Goal: Browse casually: Explore the website without a specific task or goal

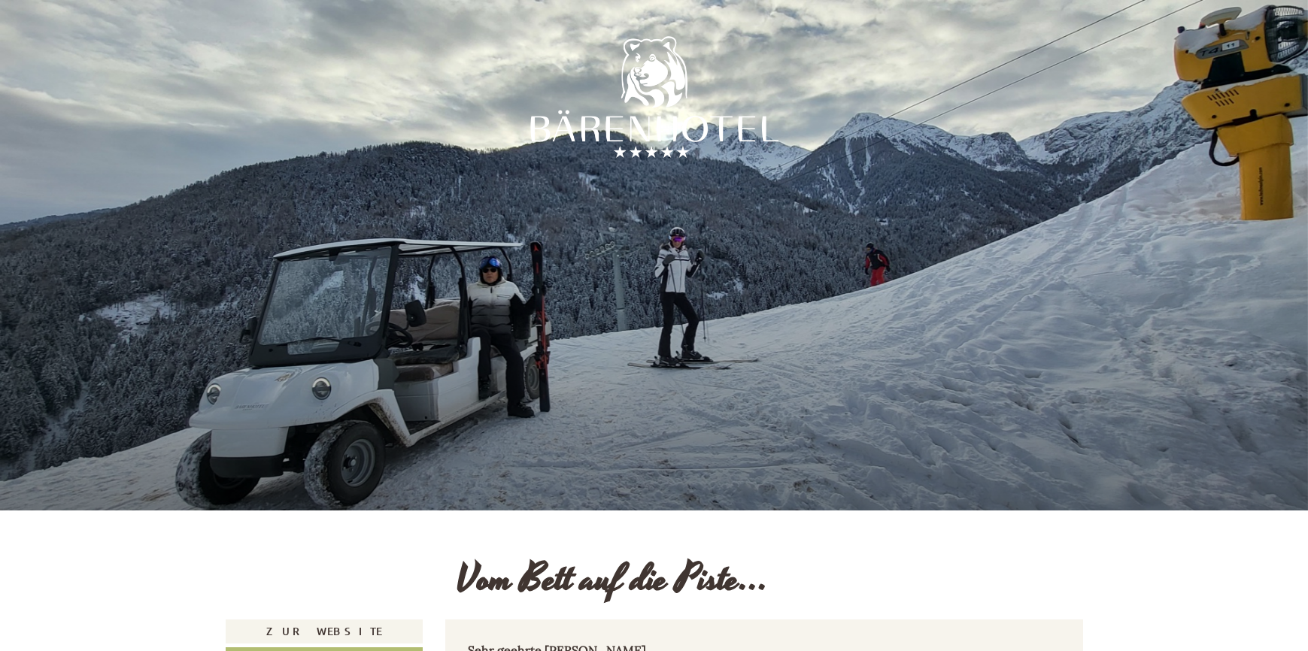
click at [657, 133] on div at bounding box center [654, 101] width 248 height 248
click at [652, 132] on div at bounding box center [654, 101] width 248 height 248
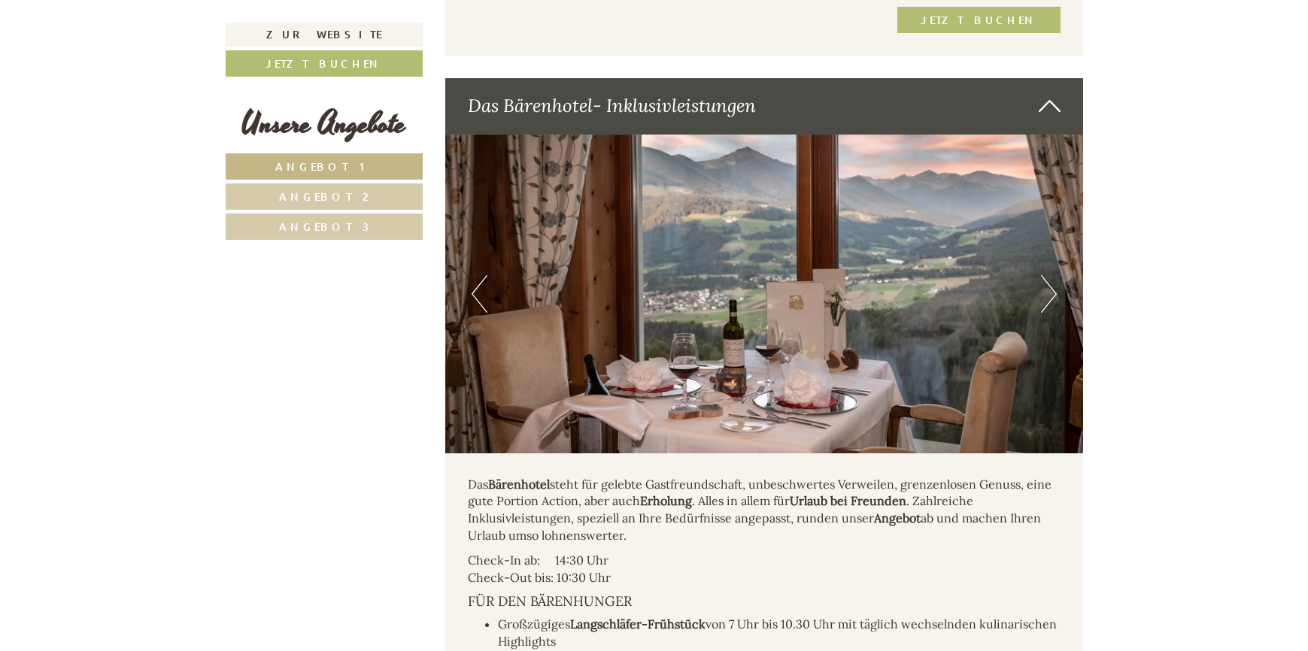
scroll to position [3761, 0]
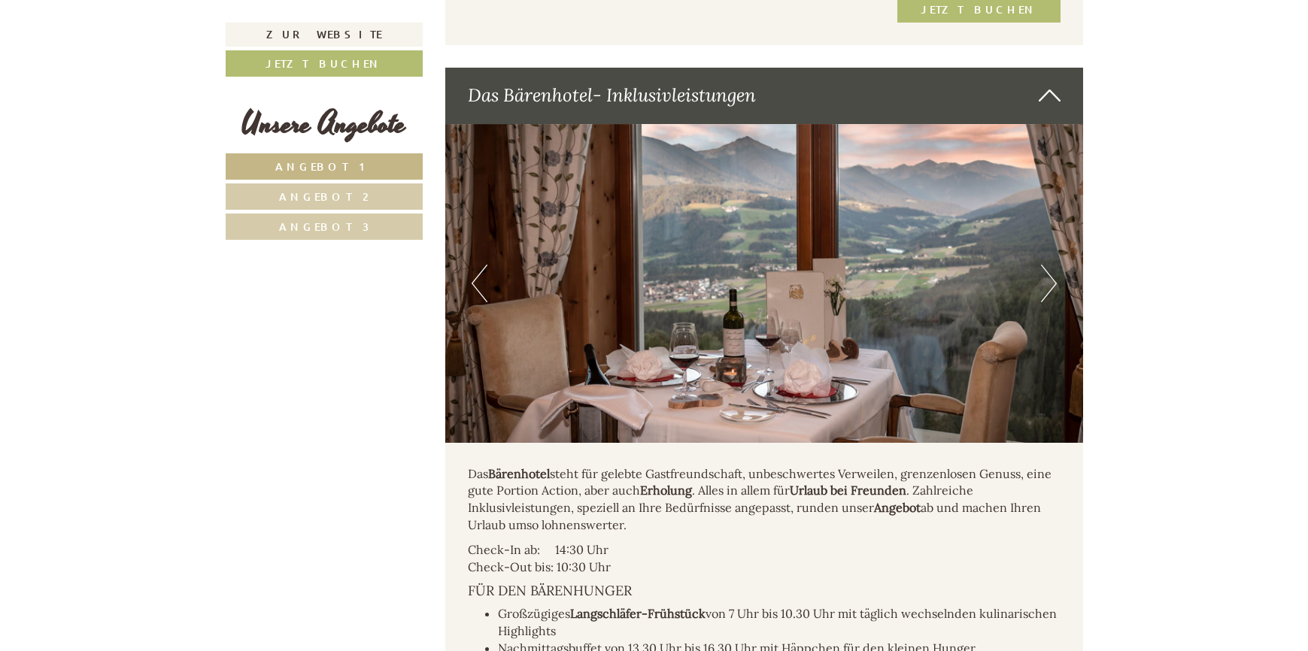
click at [1049, 272] on button "Next" at bounding box center [1049, 284] width 16 height 38
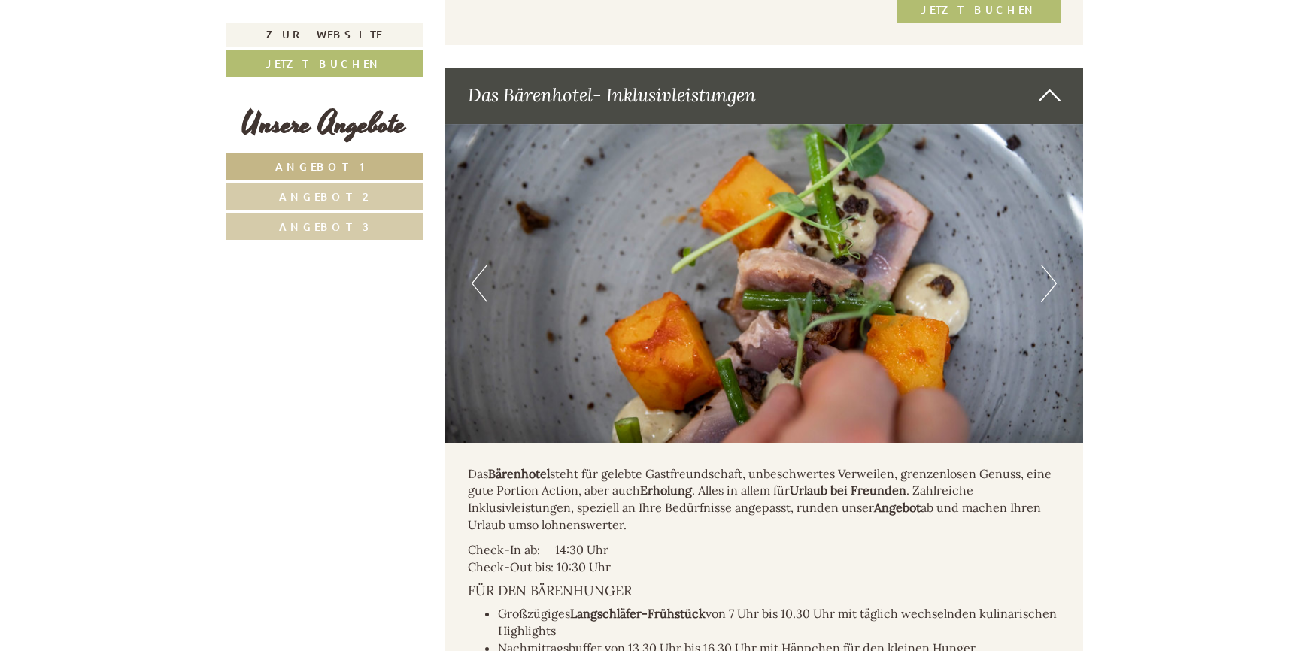
click at [1049, 272] on button "Next" at bounding box center [1049, 284] width 16 height 38
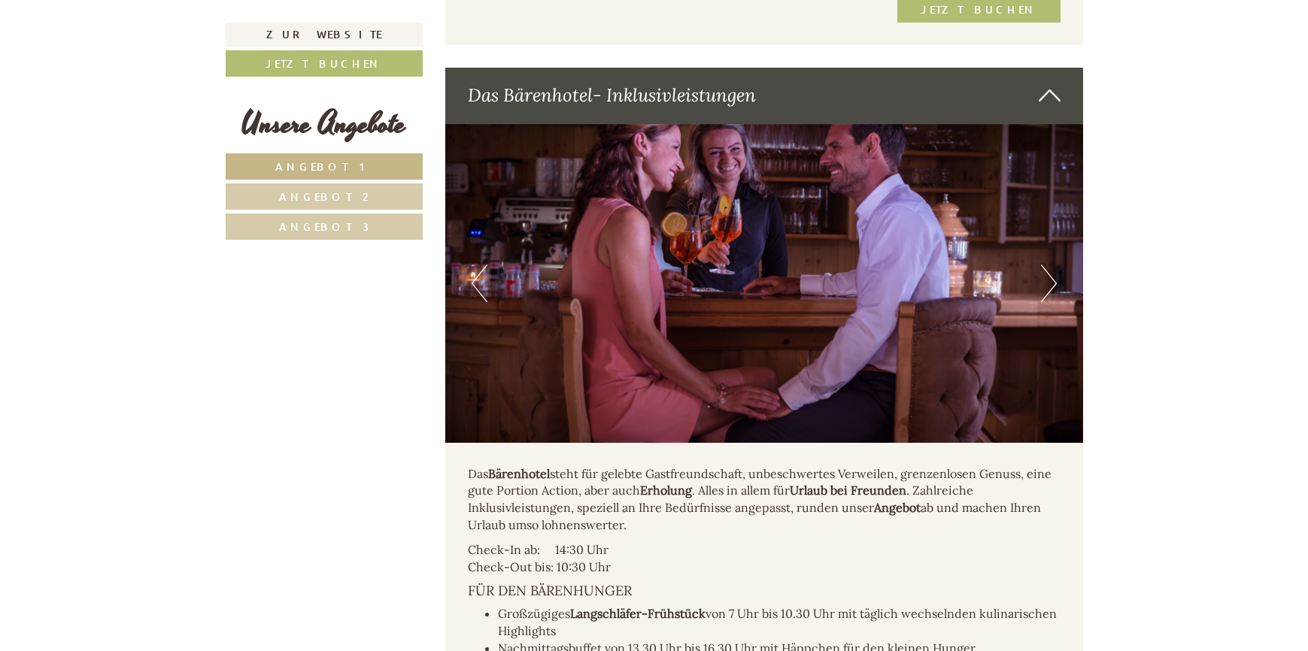
click at [1049, 272] on button "Next" at bounding box center [1049, 284] width 16 height 38
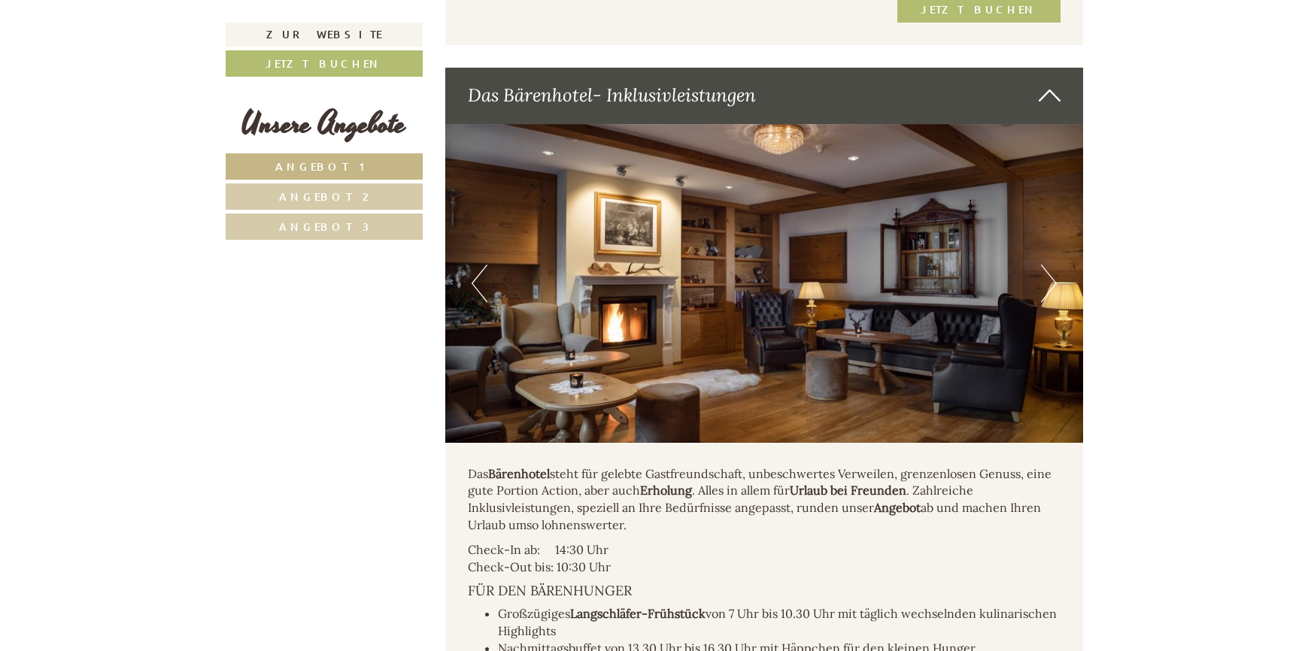
click at [1046, 272] on button "Next" at bounding box center [1049, 284] width 16 height 38
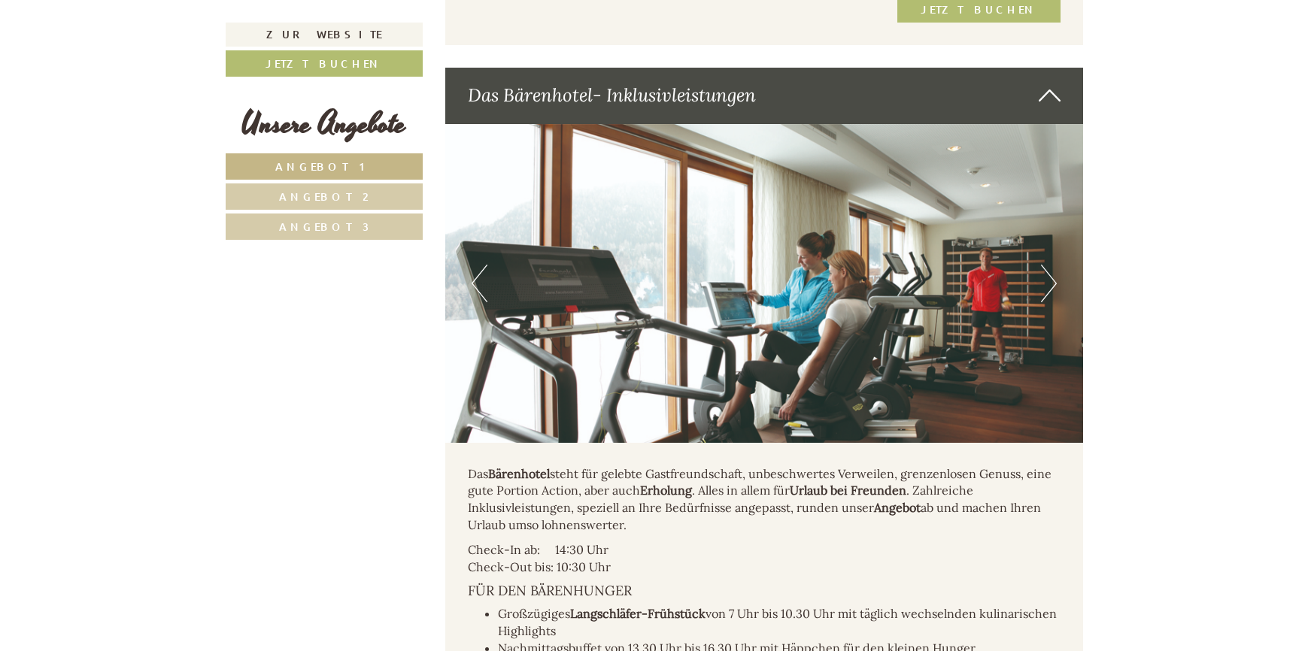
click at [1046, 272] on button "Next" at bounding box center [1049, 284] width 16 height 38
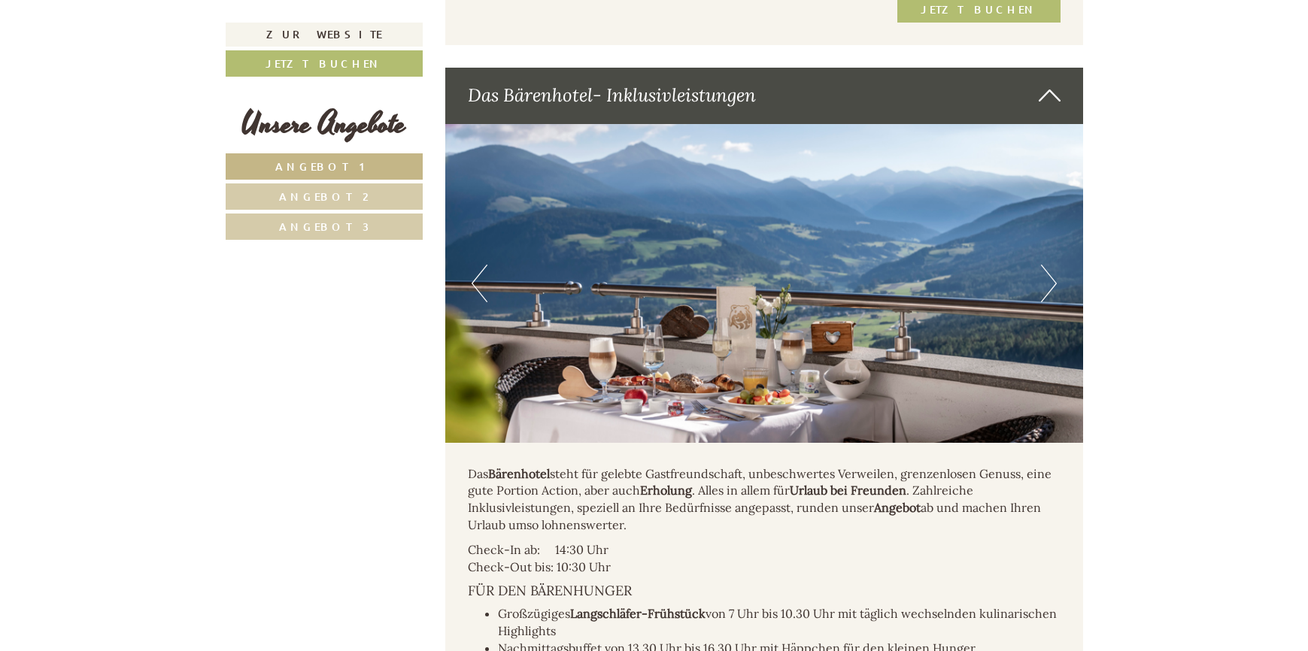
click at [1046, 272] on button "Next" at bounding box center [1049, 284] width 16 height 38
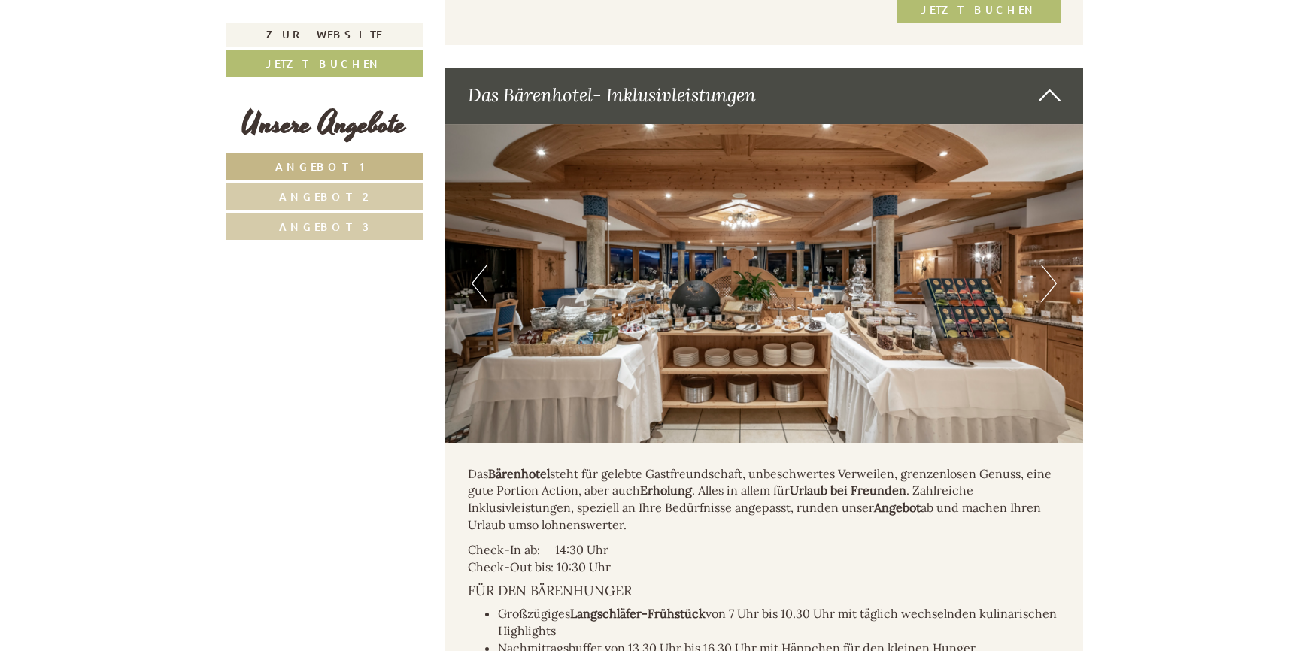
click at [1046, 272] on button "Next" at bounding box center [1049, 284] width 16 height 38
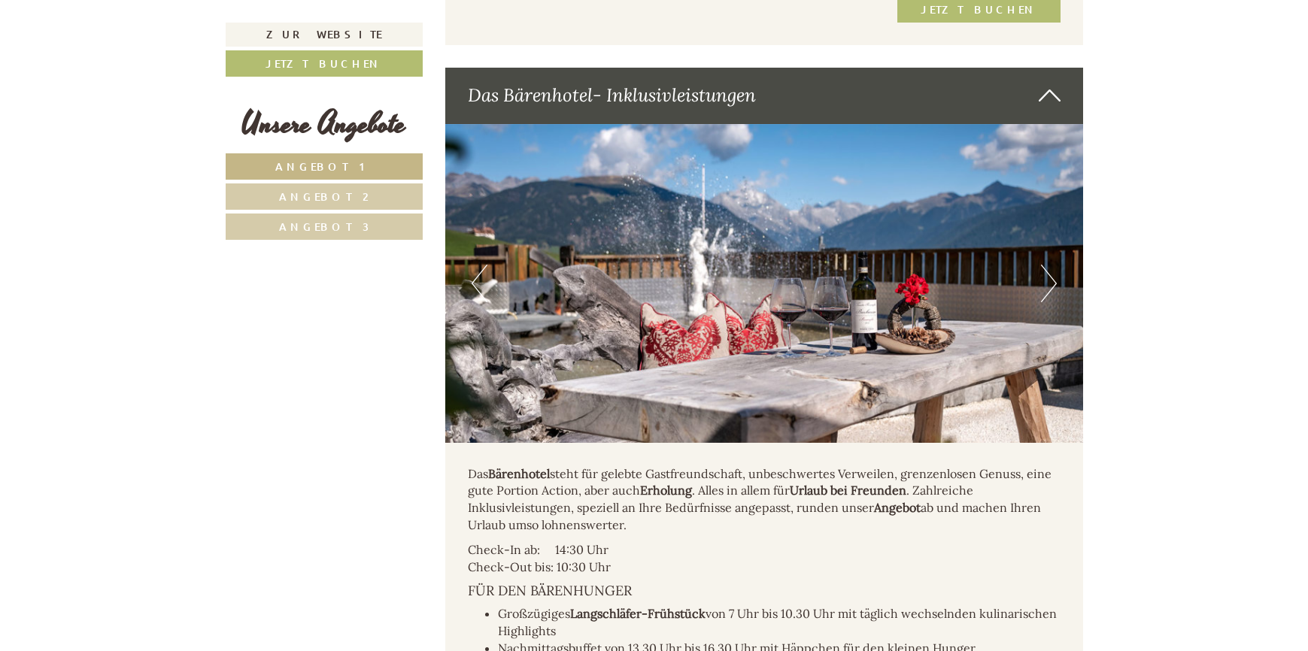
click at [1046, 272] on button "Next" at bounding box center [1049, 284] width 16 height 38
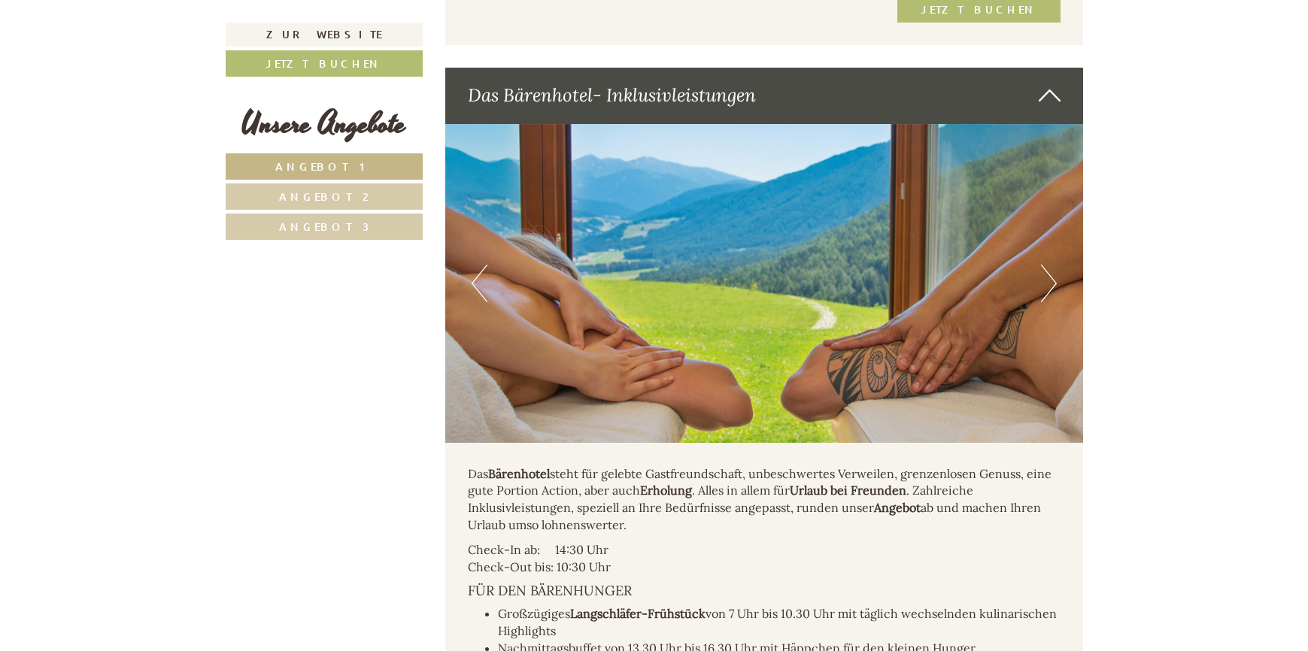
click at [1046, 272] on button "Next" at bounding box center [1049, 284] width 16 height 38
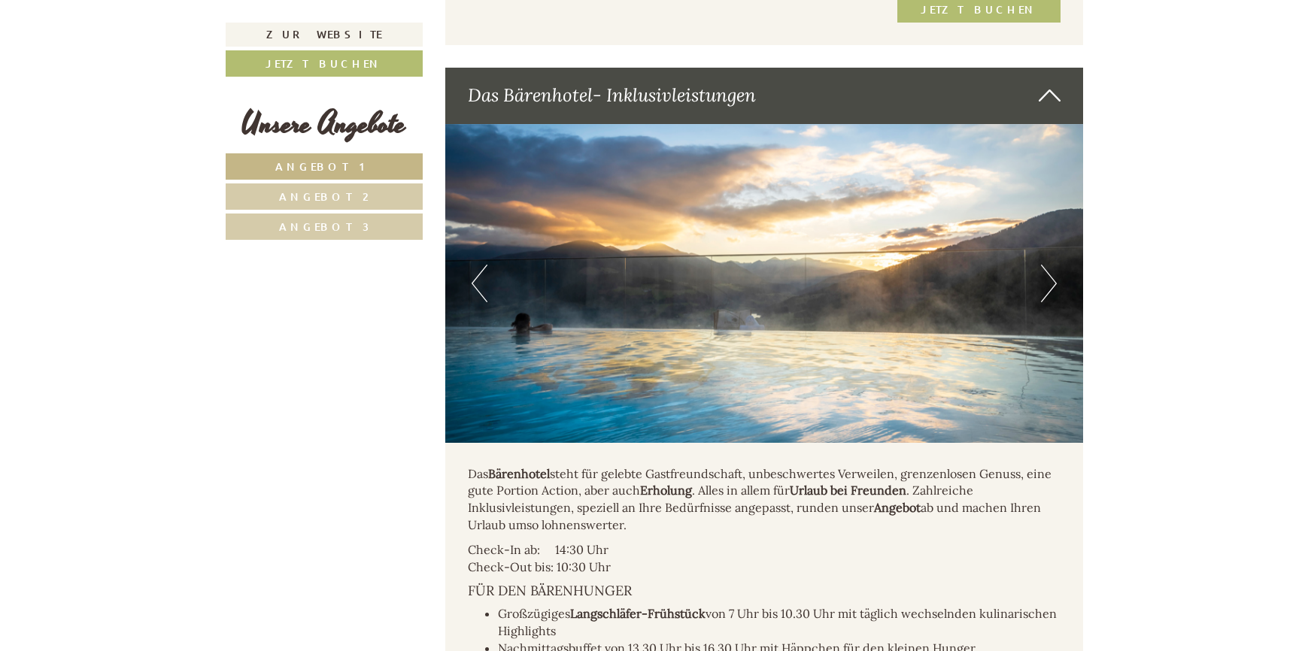
click at [1046, 272] on button "Next" at bounding box center [1049, 284] width 16 height 38
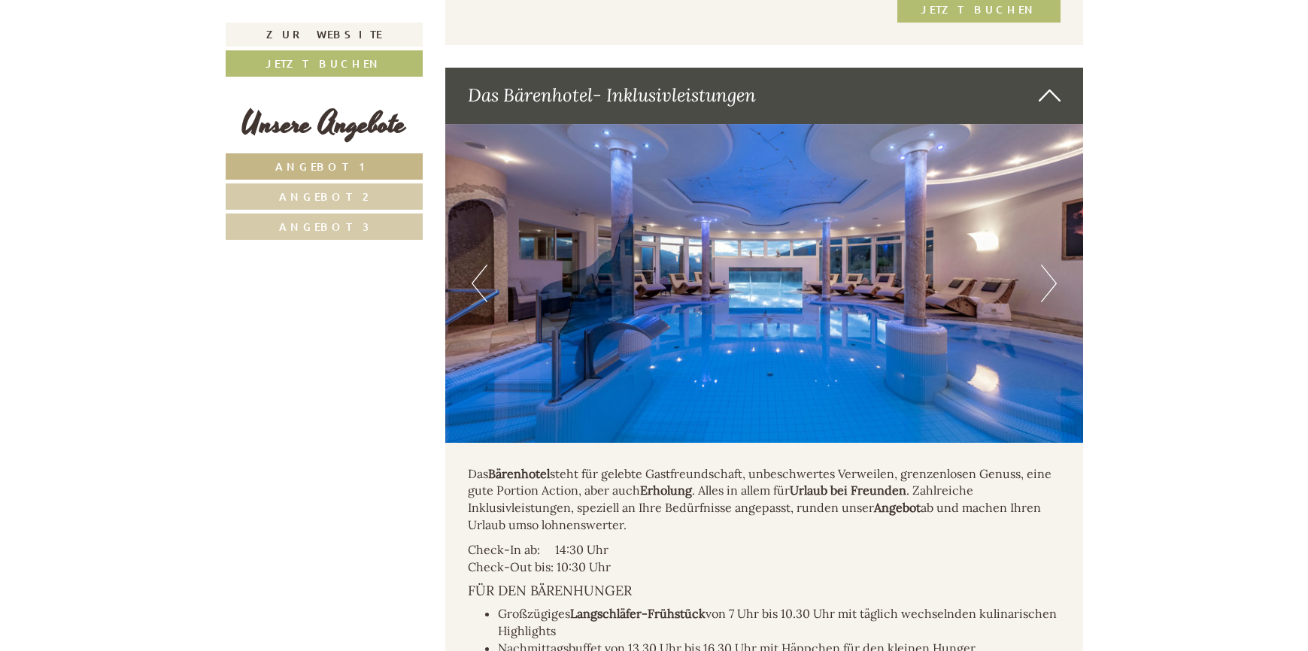
click at [1046, 272] on button "Next" at bounding box center [1049, 284] width 16 height 38
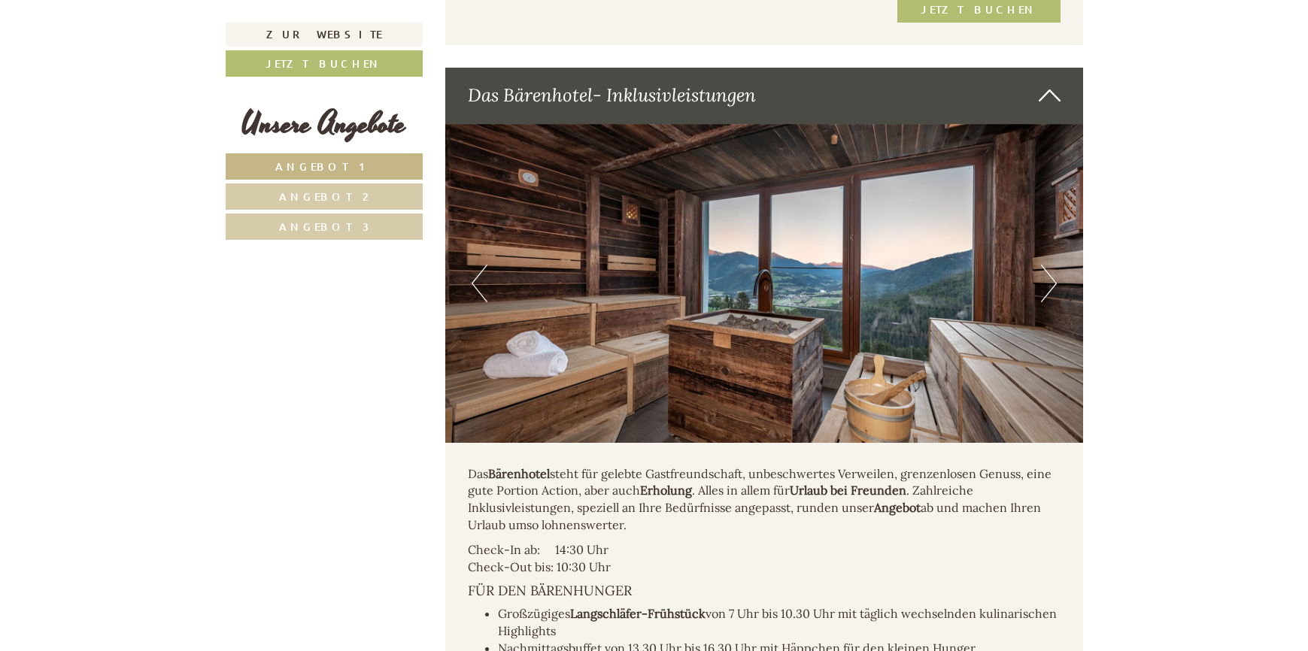
click at [1046, 272] on button "Next" at bounding box center [1049, 284] width 16 height 38
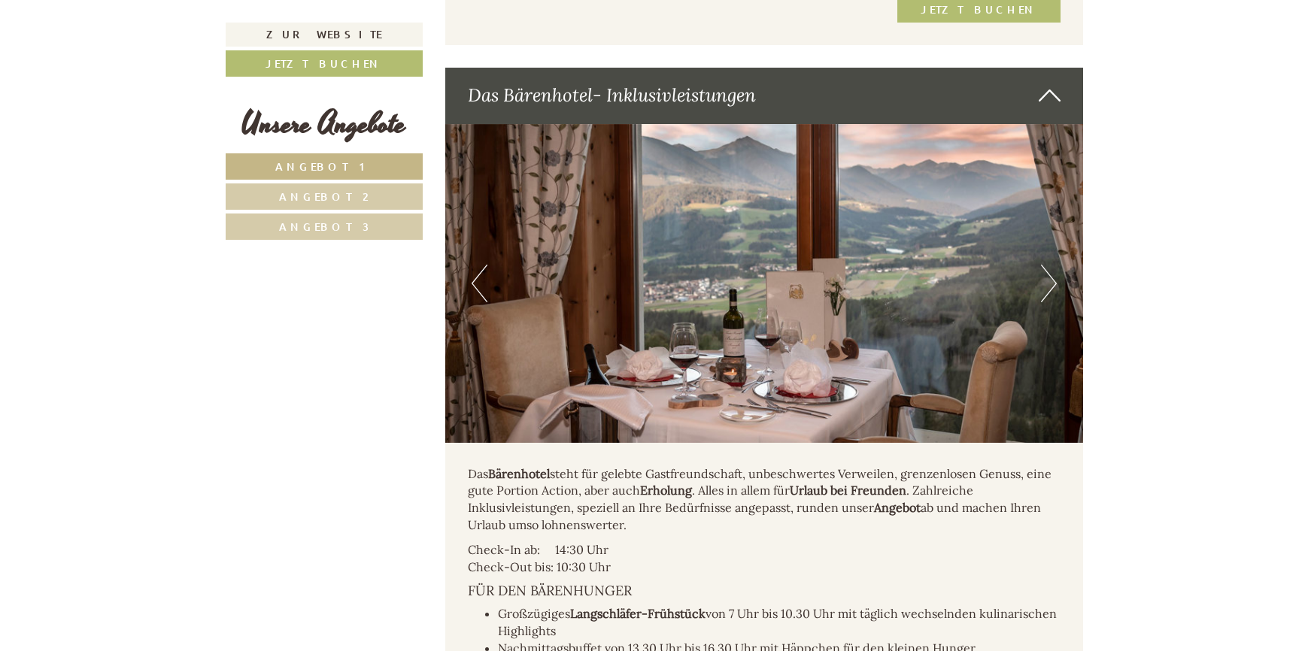
click at [1046, 272] on button "Next" at bounding box center [1049, 284] width 16 height 38
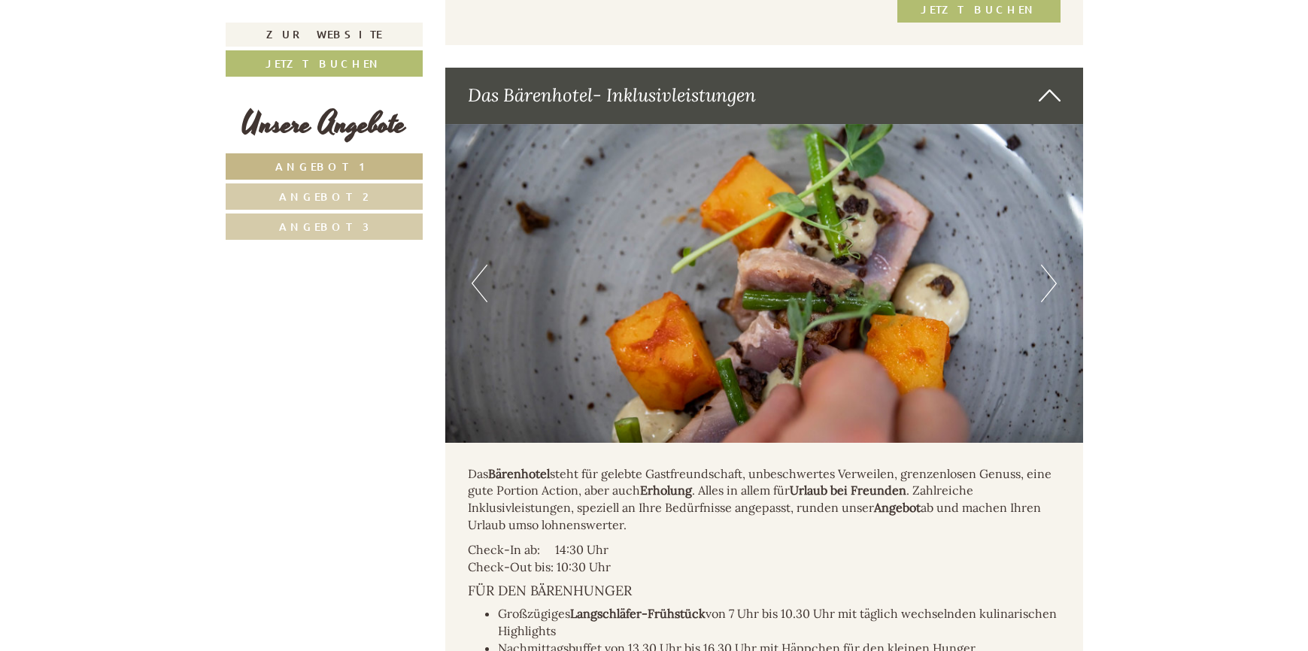
click at [1046, 272] on button "Next" at bounding box center [1049, 284] width 16 height 38
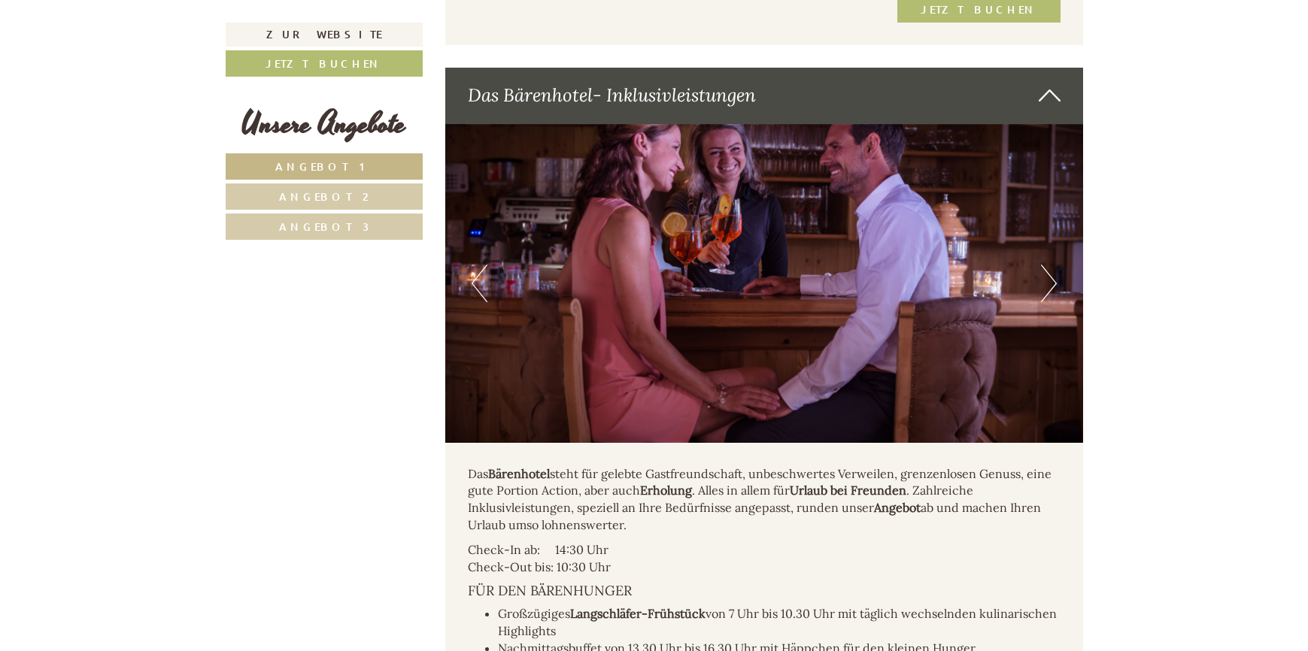
click at [1046, 272] on button "Next" at bounding box center [1049, 284] width 16 height 38
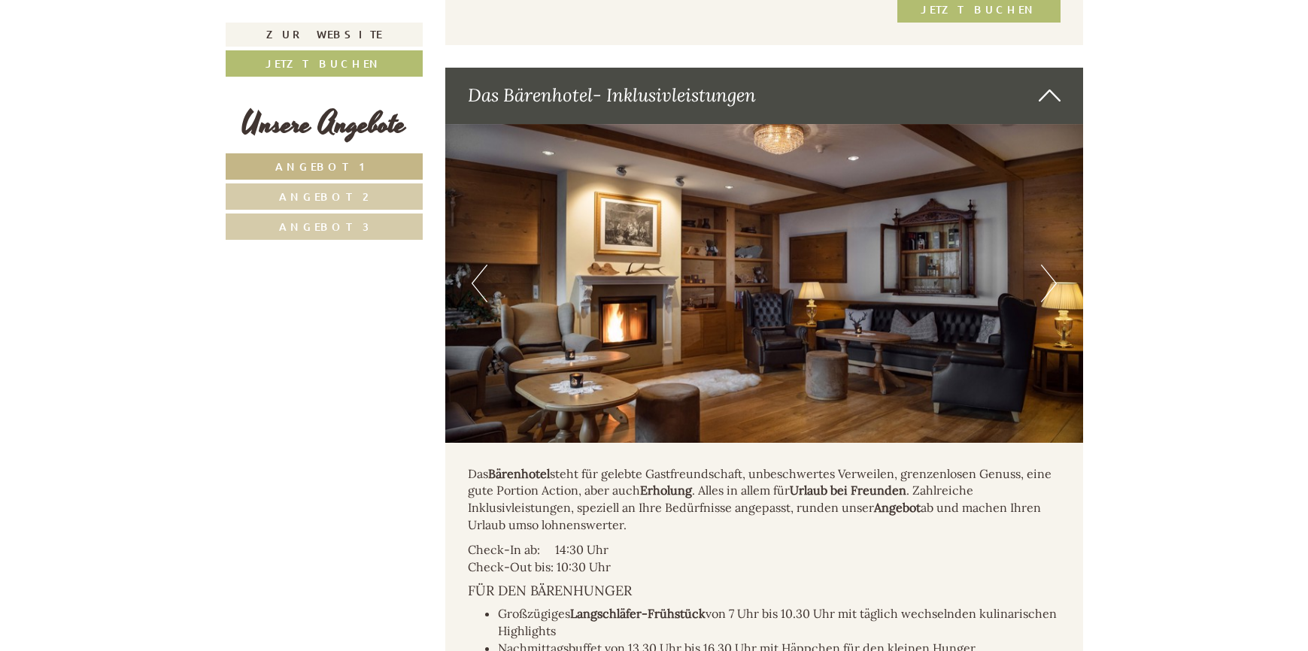
click at [1046, 272] on button "Next" at bounding box center [1049, 284] width 16 height 38
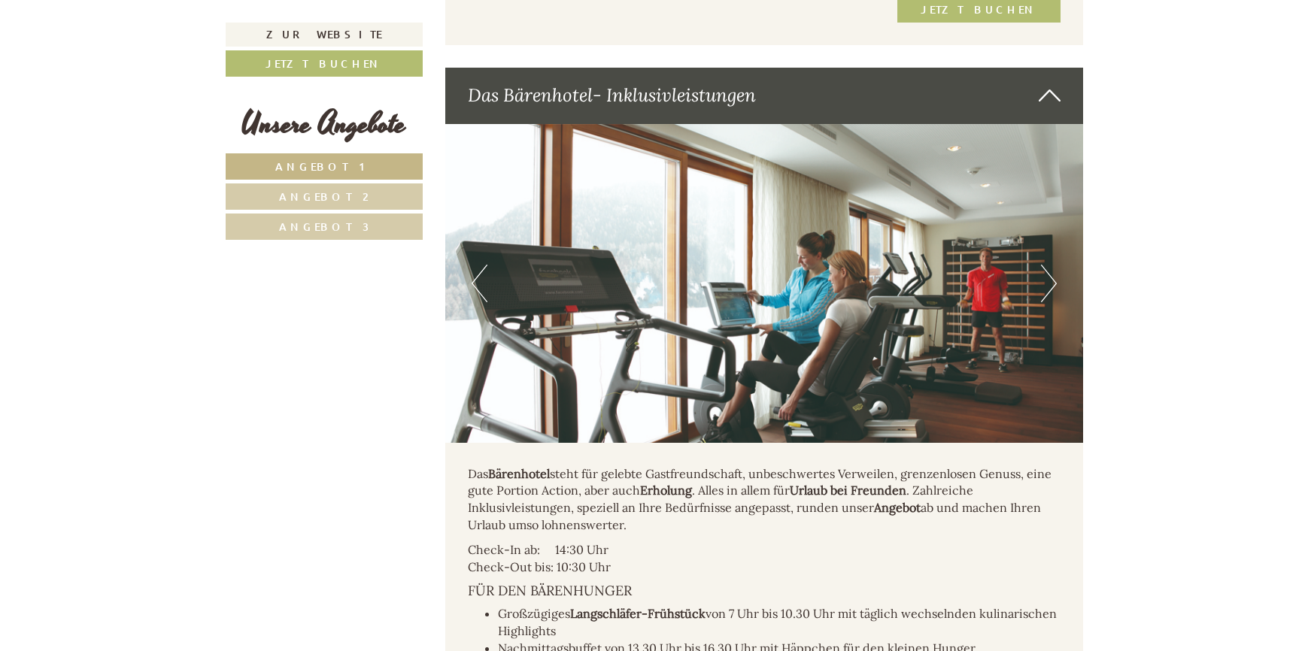
click at [1046, 272] on button "Next" at bounding box center [1049, 284] width 16 height 38
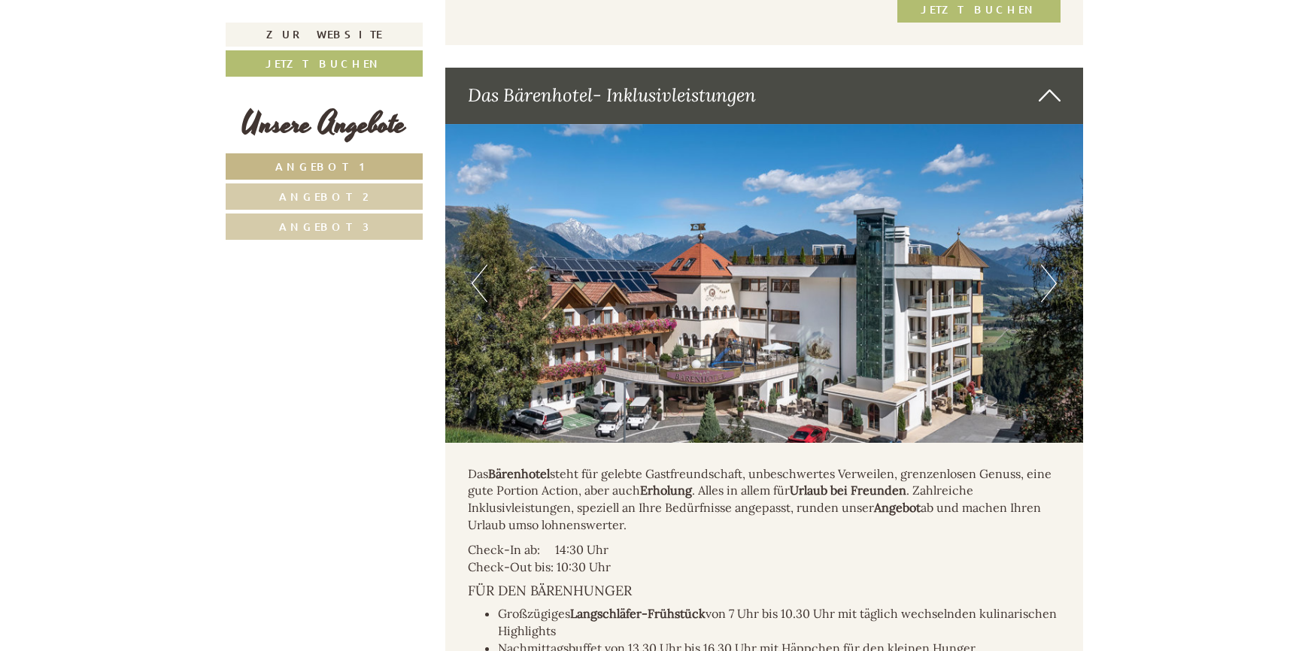
click at [1046, 272] on button "Next" at bounding box center [1049, 284] width 16 height 38
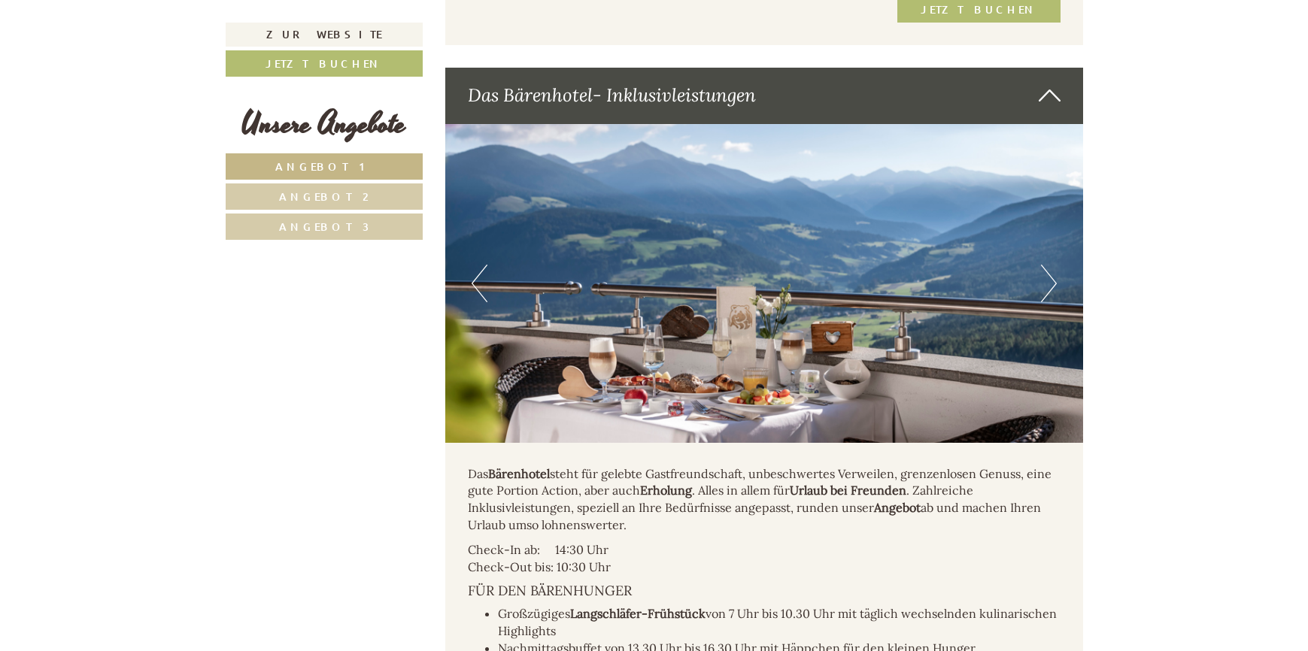
click at [1046, 272] on button "Next" at bounding box center [1049, 284] width 16 height 38
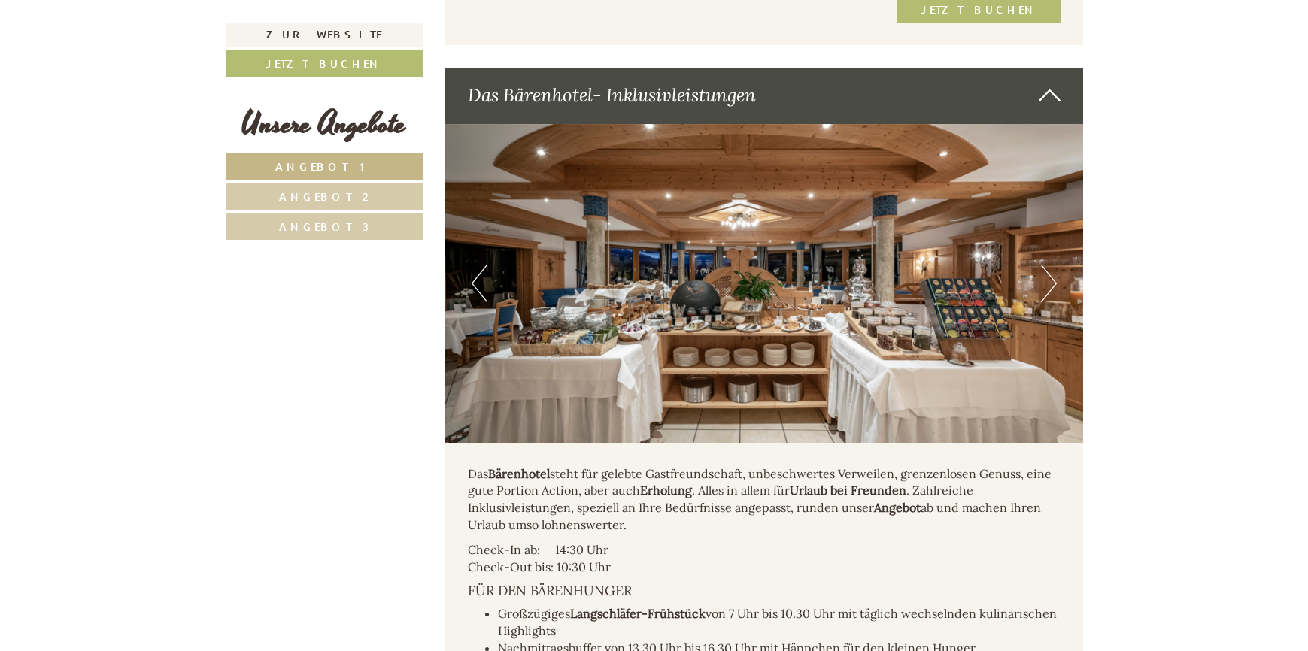
click at [1046, 272] on button "Next" at bounding box center [1049, 284] width 16 height 38
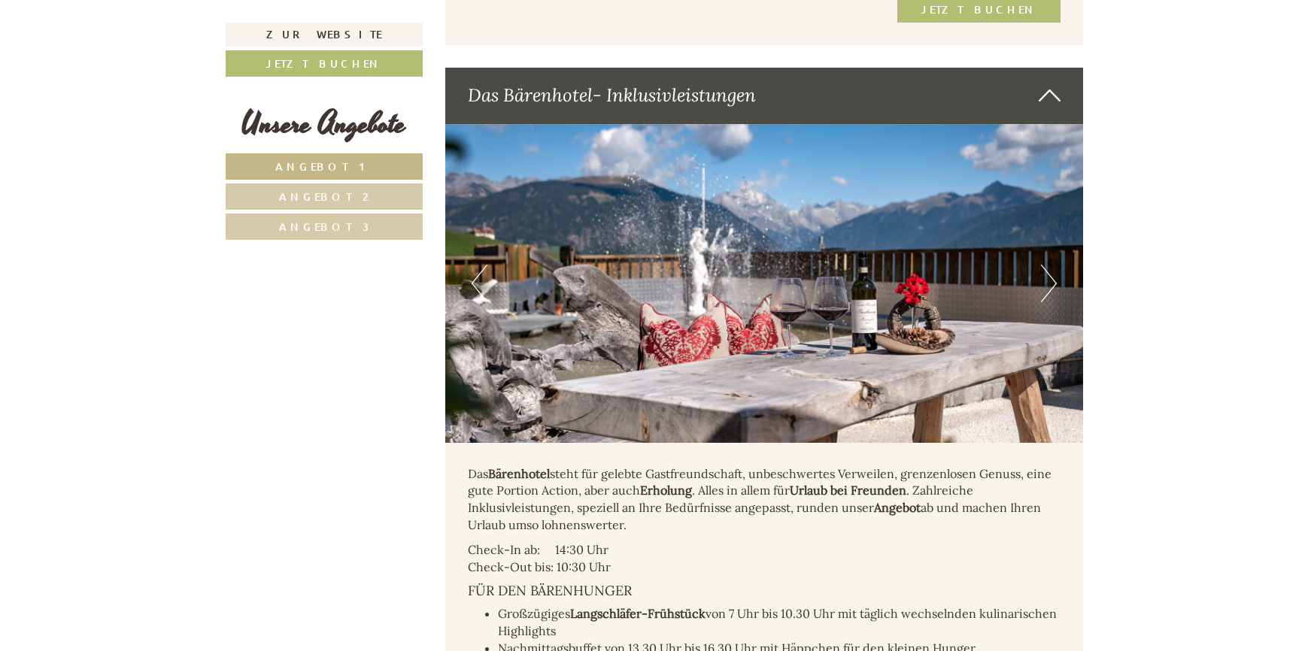
click at [1046, 272] on button "Next" at bounding box center [1049, 284] width 16 height 38
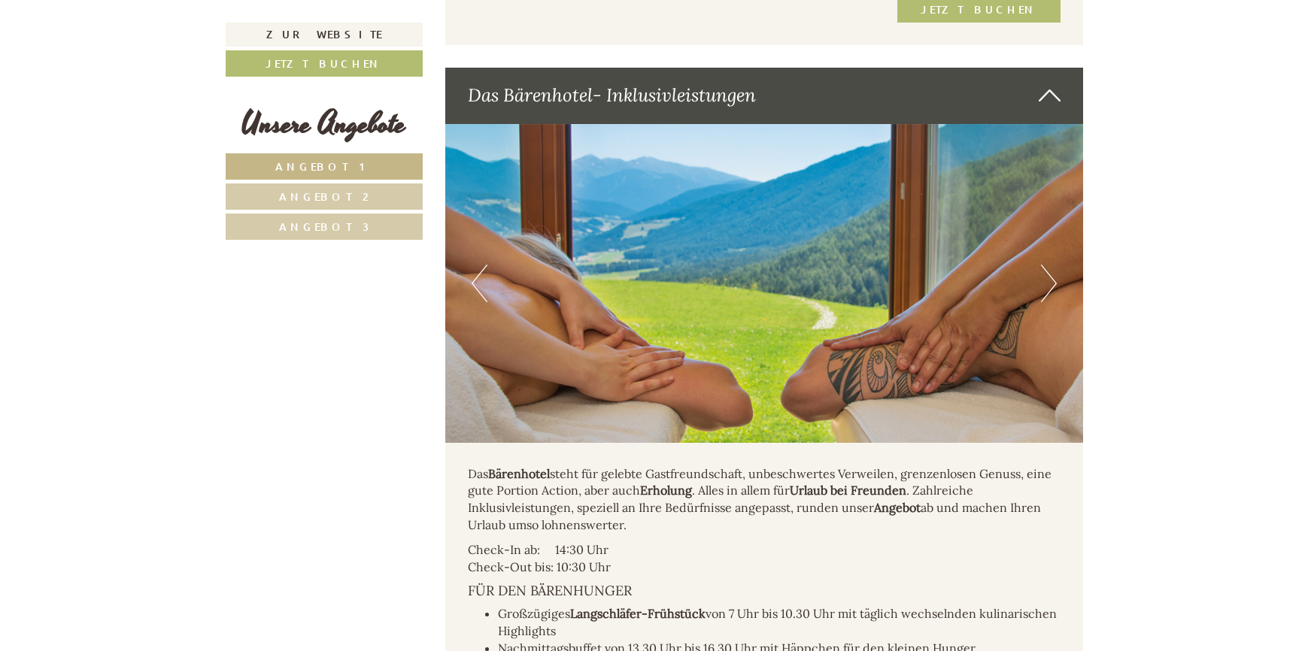
click at [1052, 273] on button "Next" at bounding box center [1049, 284] width 16 height 38
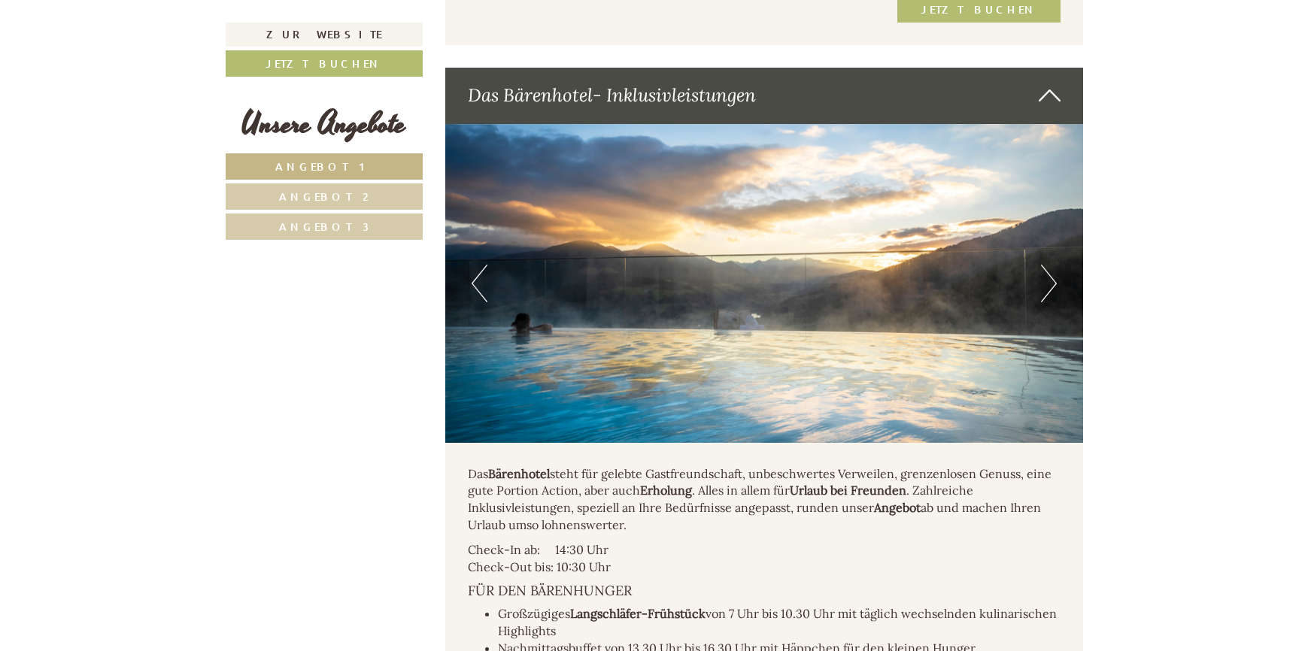
click at [1052, 273] on button "Next" at bounding box center [1049, 284] width 16 height 38
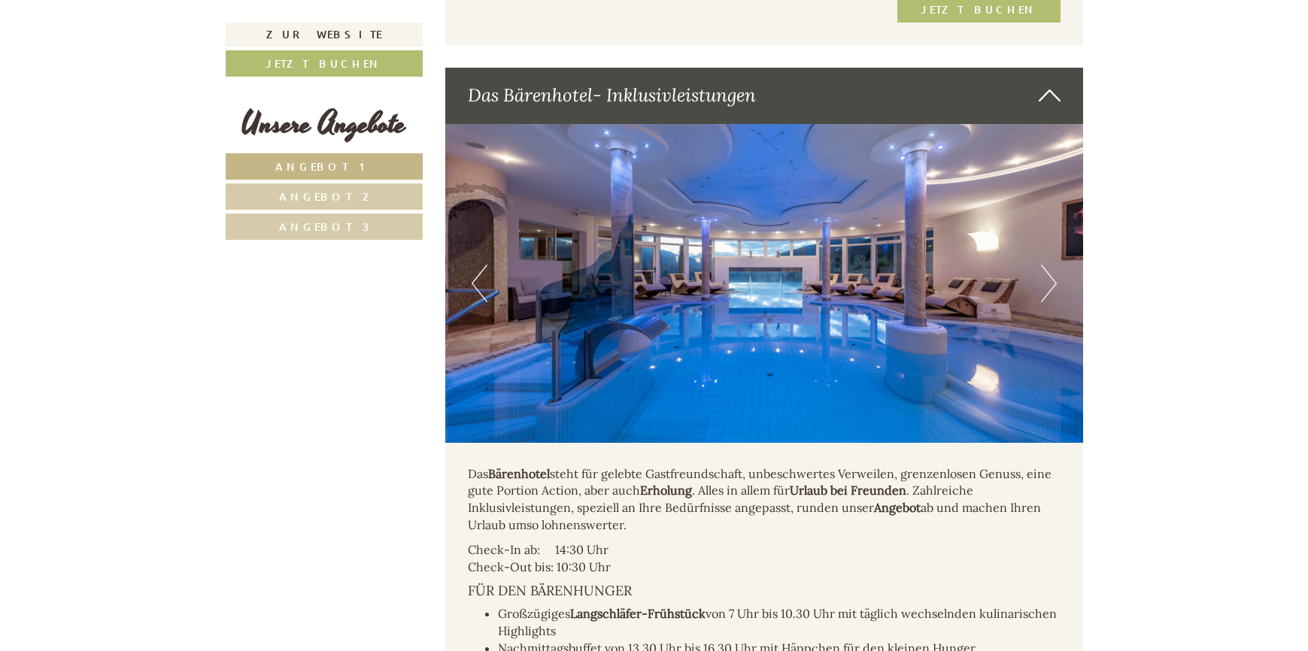
click at [1051, 83] on icon at bounding box center [1050, 96] width 22 height 26
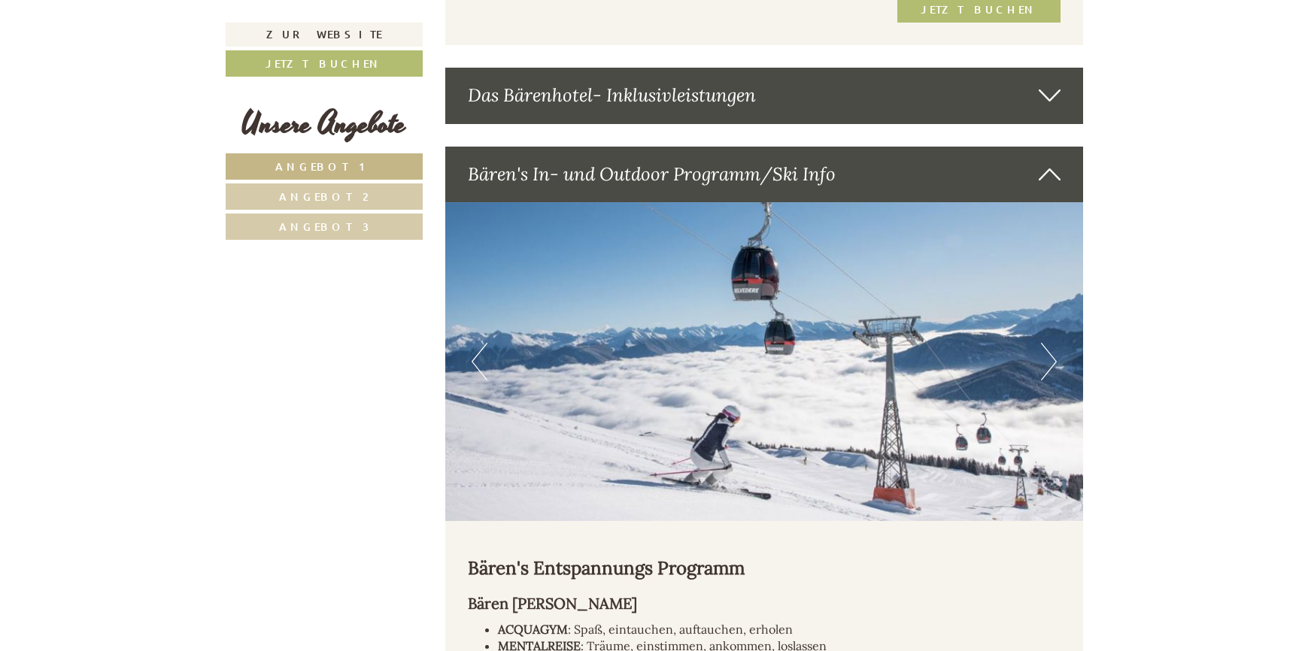
click at [939, 293] on img at bounding box center [764, 361] width 638 height 319
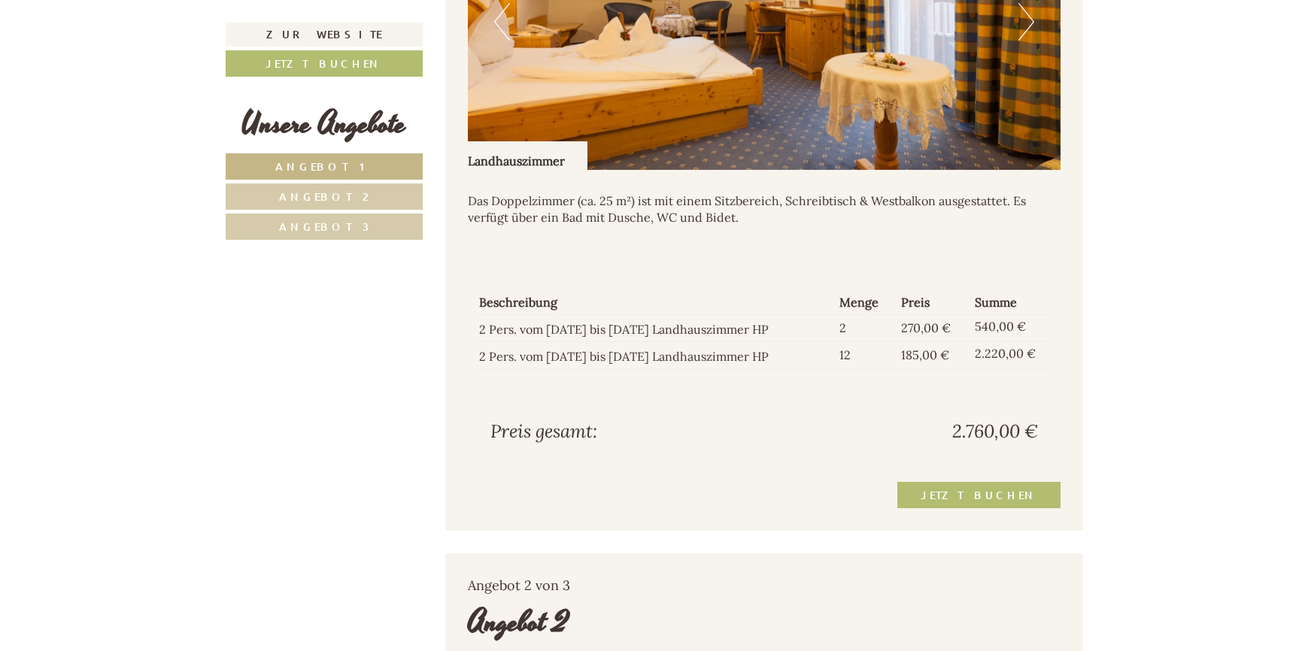
scroll to position [1053, 0]
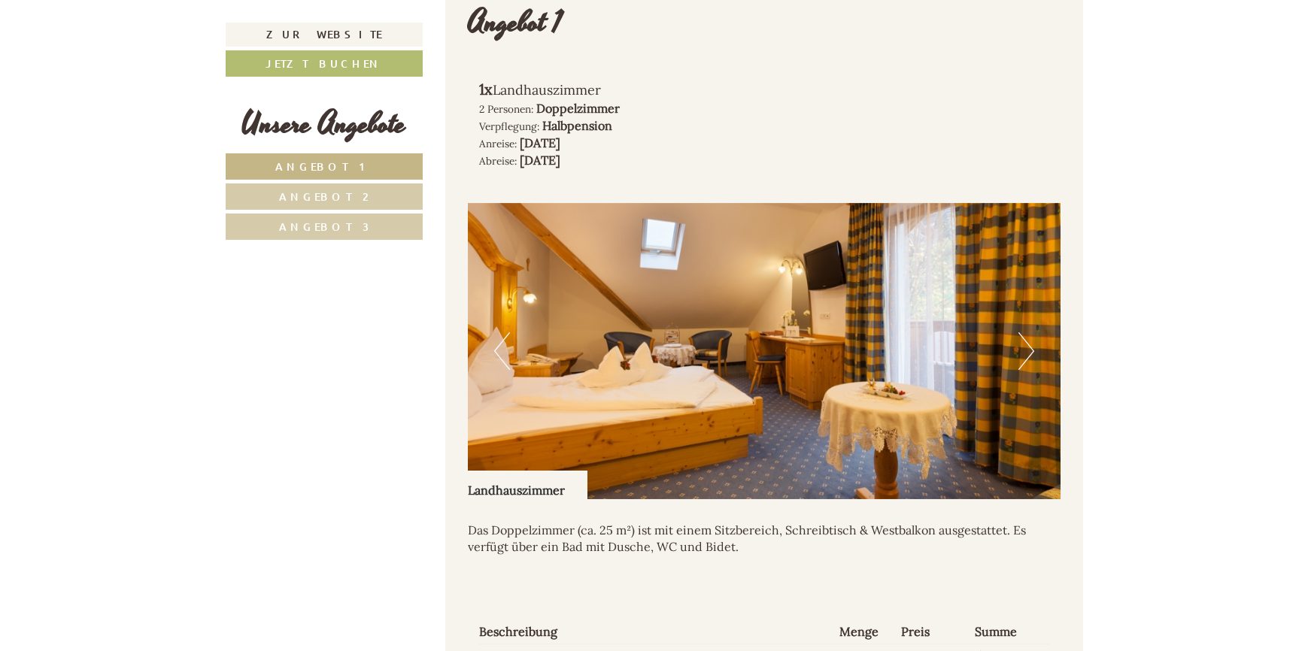
click at [725, 321] on img at bounding box center [764, 351] width 593 height 296
click at [1024, 338] on button "Next" at bounding box center [1026, 351] width 16 height 38
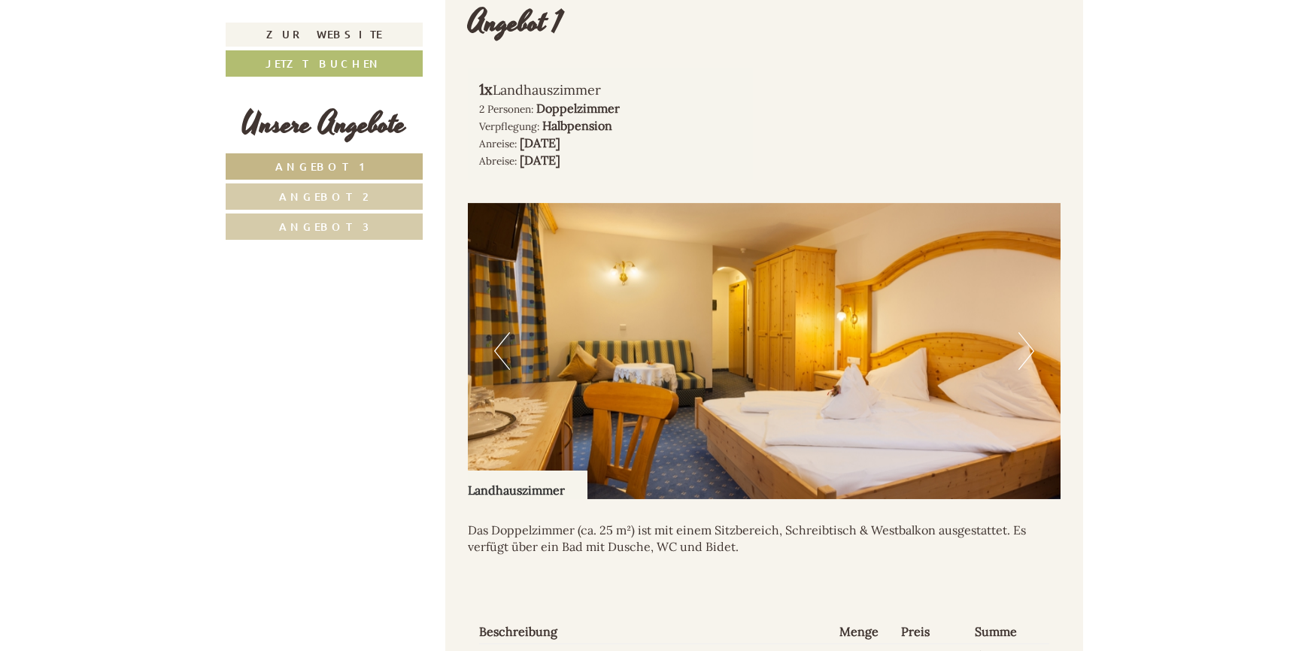
click at [1024, 338] on button "Next" at bounding box center [1026, 351] width 16 height 38
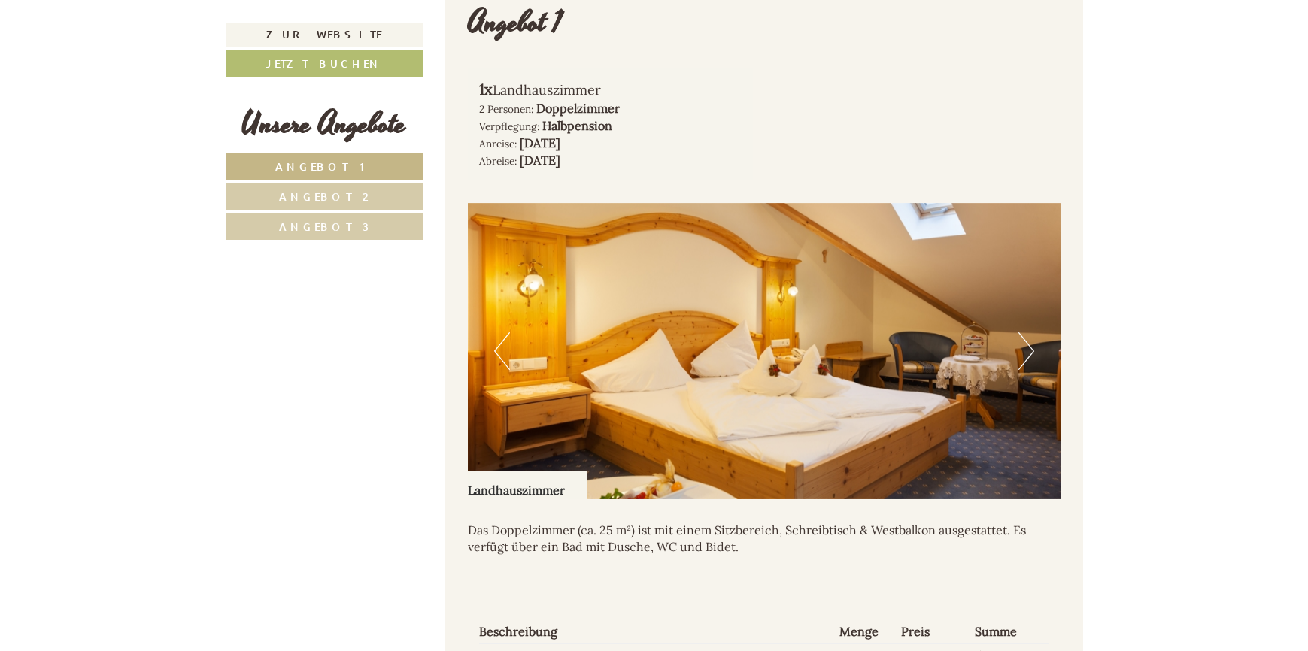
click at [1024, 338] on button "Next" at bounding box center [1026, 351] width 16 height 38
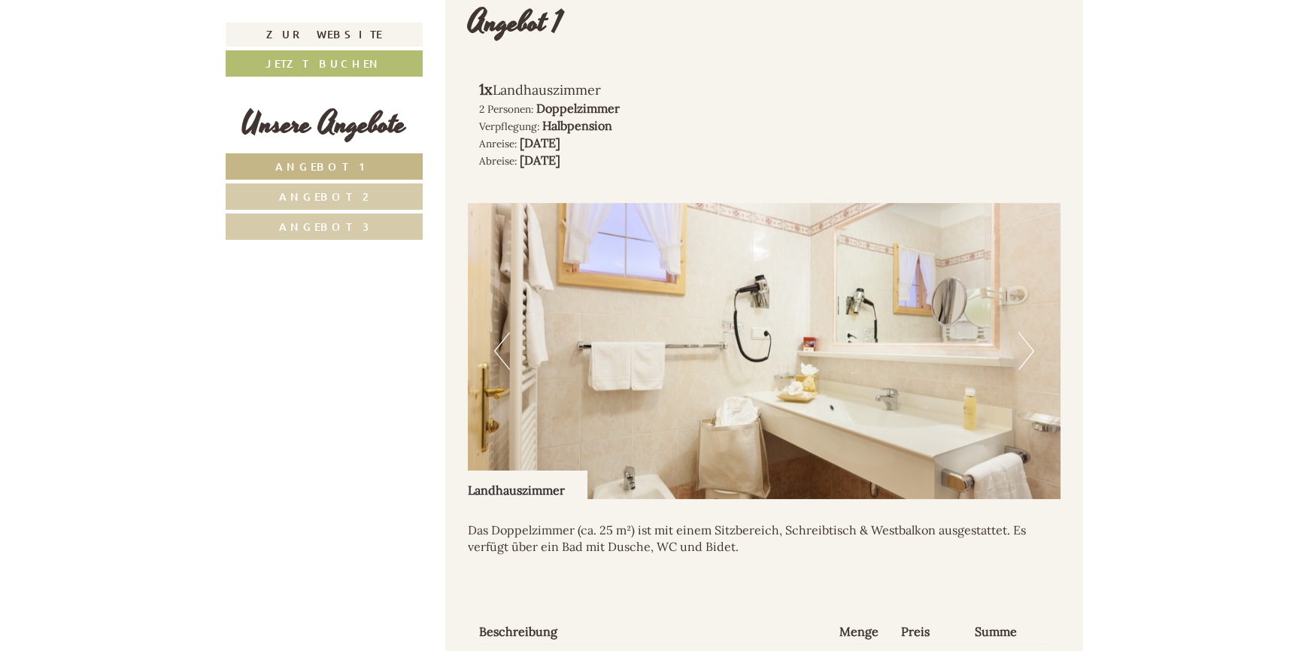
click at [1027, 336] on button "Next" at bounding box center [1026, 351] width 16 height 38
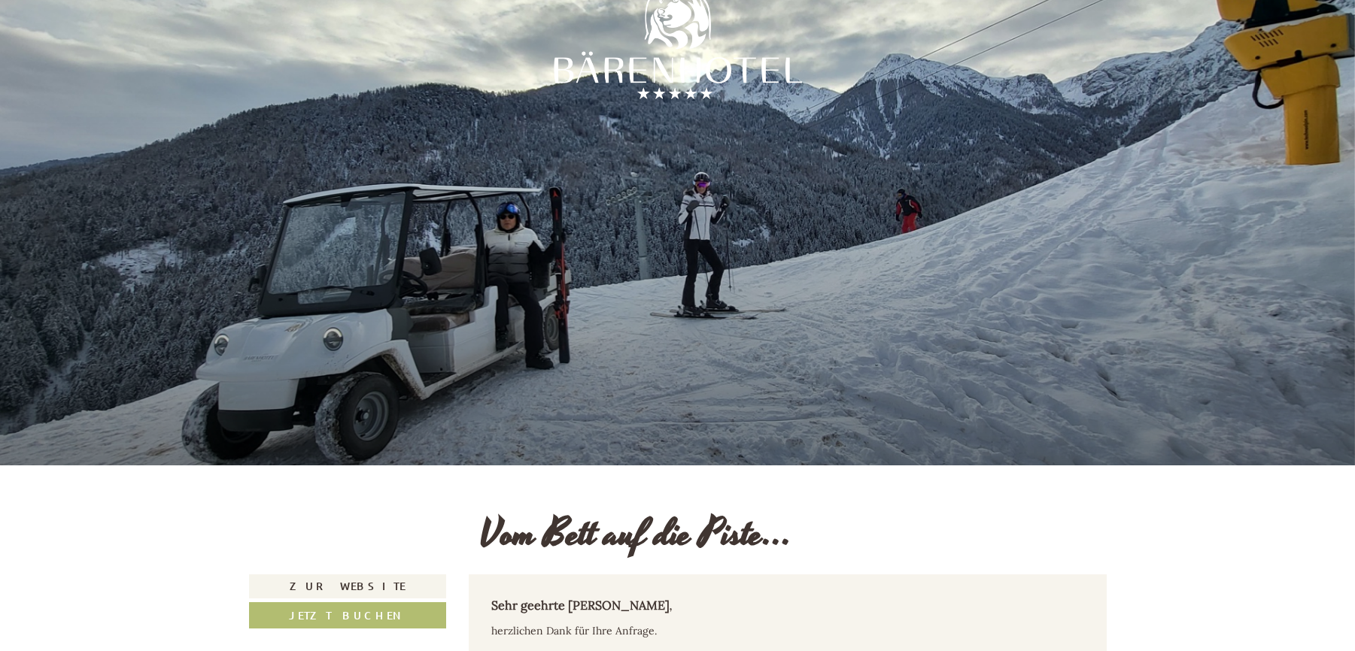
scroll to position [62, 0]
